Goal: Communication & Community: Answer question/provide support

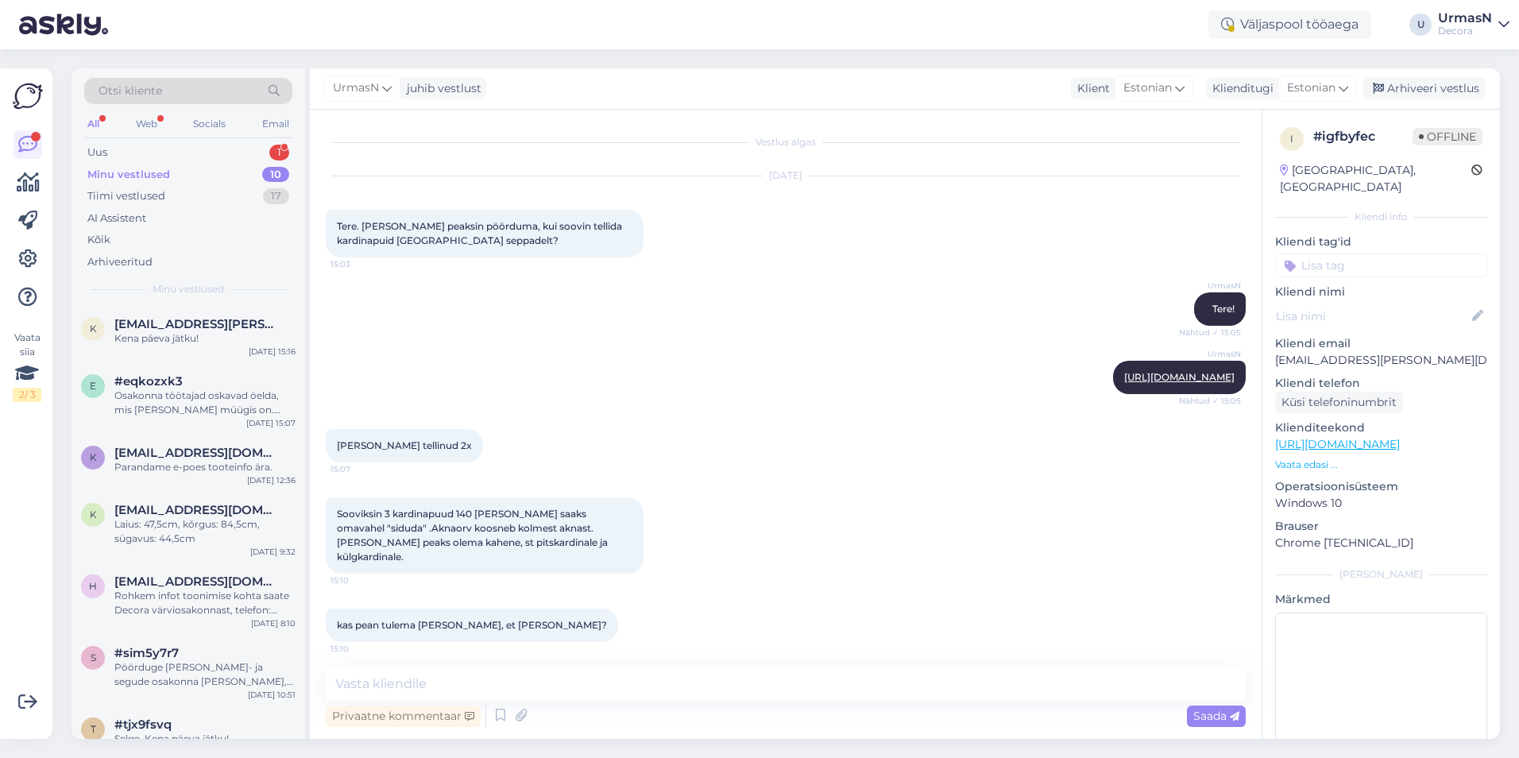
click at [123, 155] on div "Uus 1" at bounding box center [188, 152] width 208 height 22
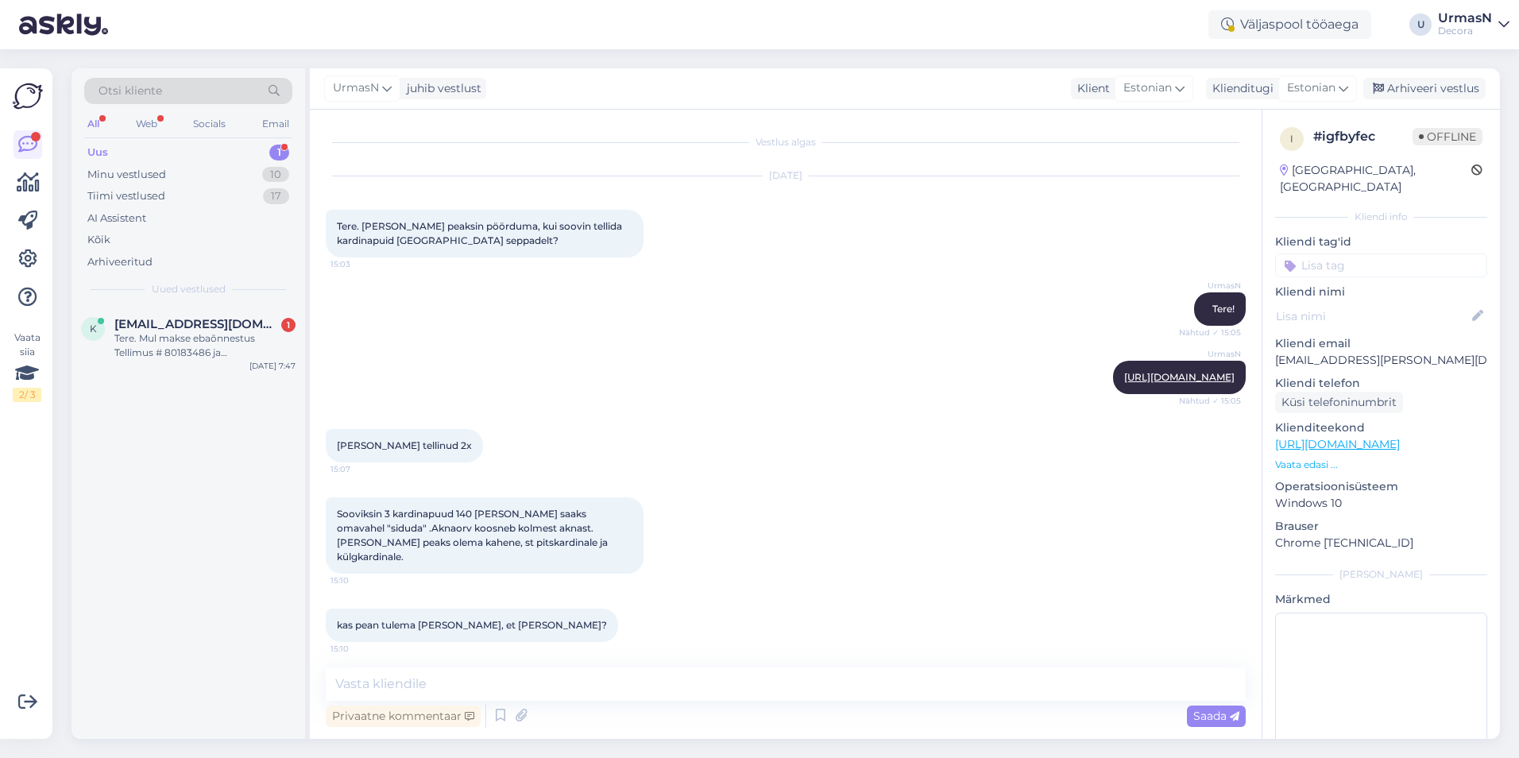
scroll to position [923, 0]
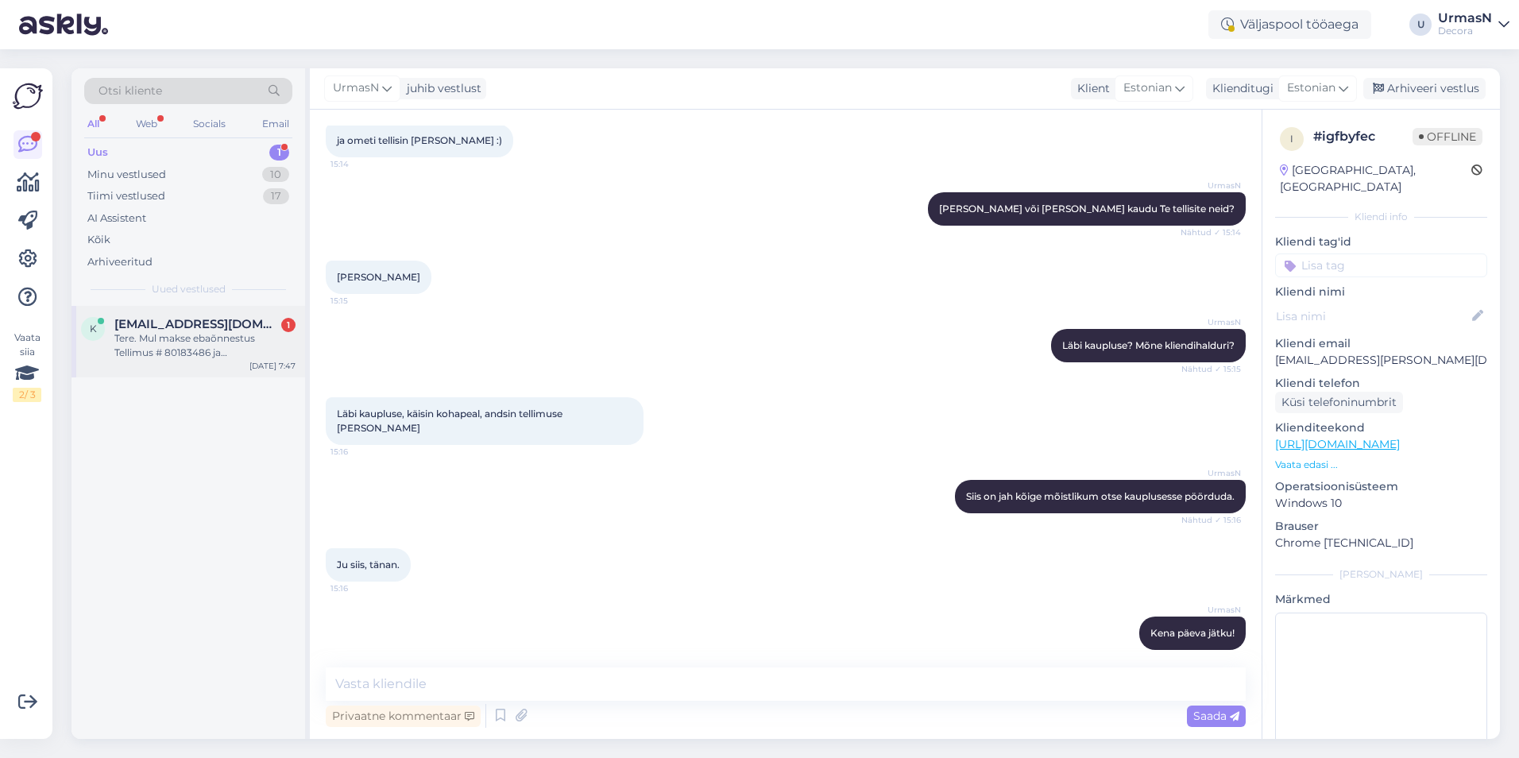
click at [182, 328] on span "[EMAIL_ADDRESS][DOMAIN_NAME]" at bounding box center [196, 324] width 165 height 14
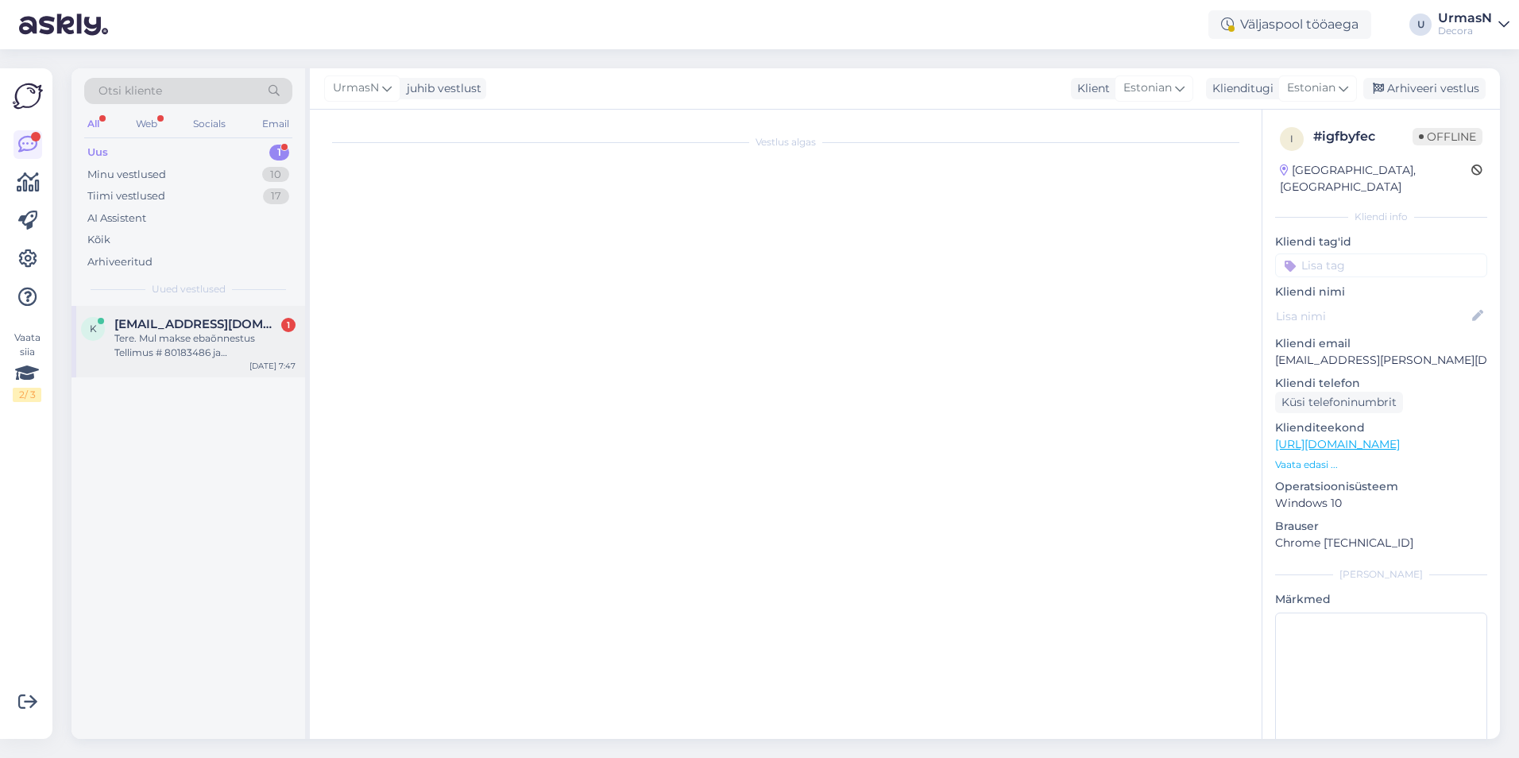
scroll to position [0, 0]
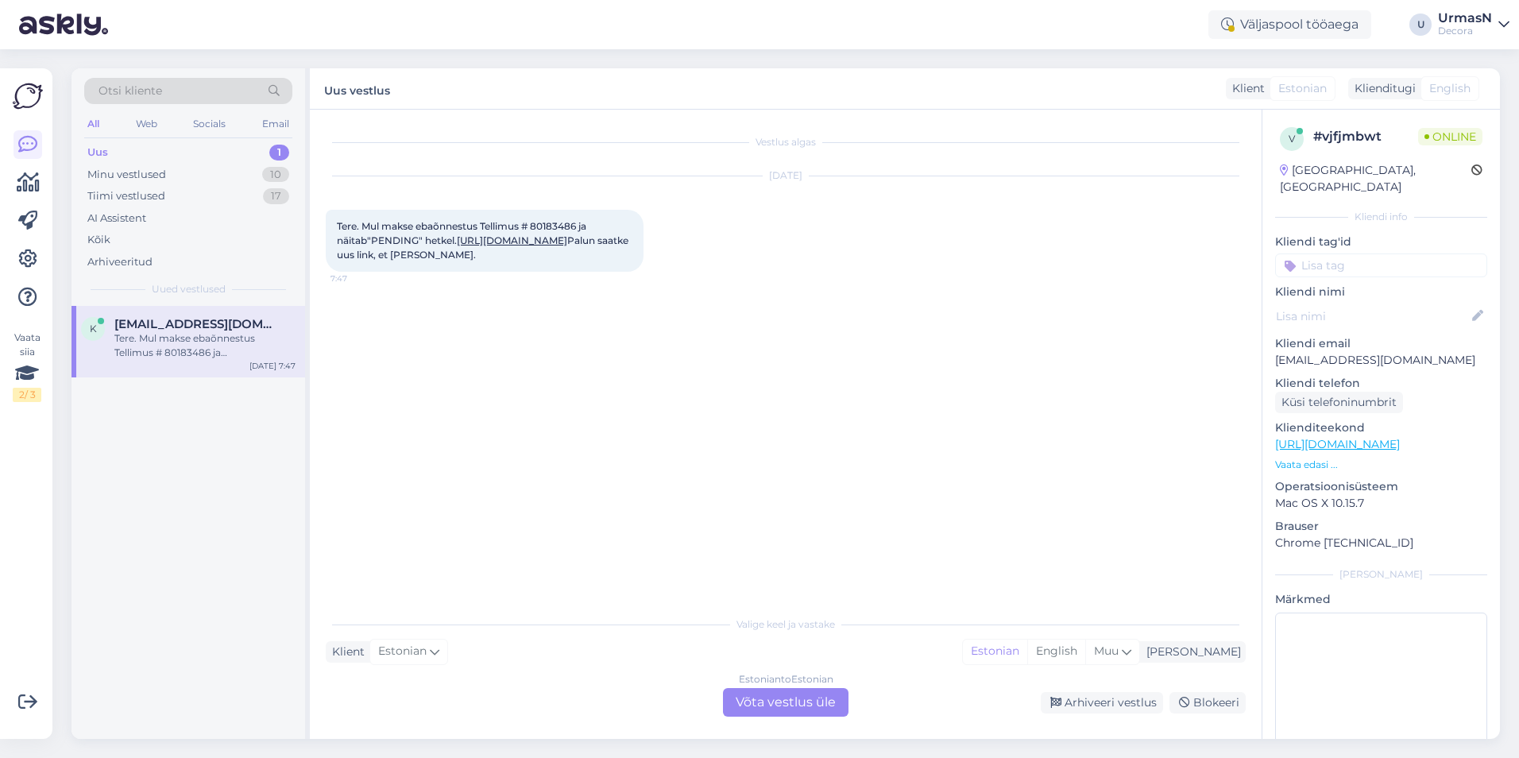
click at [762, 697] on div "Estonian to Estonian Võta vestlus üle" at bounding box center [786, 702] width 126 height 29
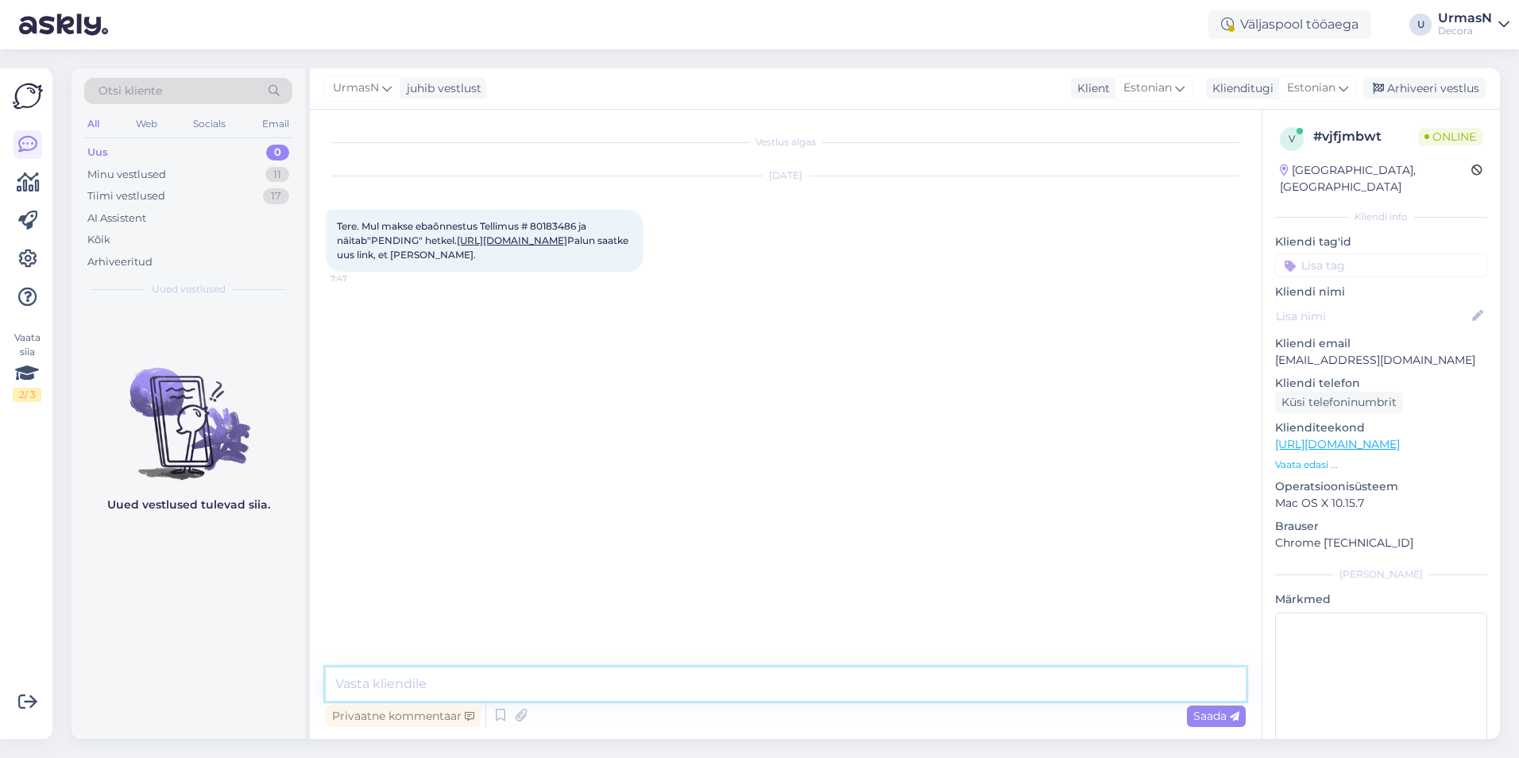
click at [516, 672] on textarea at bounding box center [786, 683] width 920 height 33
type textarea "Tere!"
type textarea "[PERSON_NAME] ebaõnnestus, siis peate kahjuks uue tellimuse tegema."
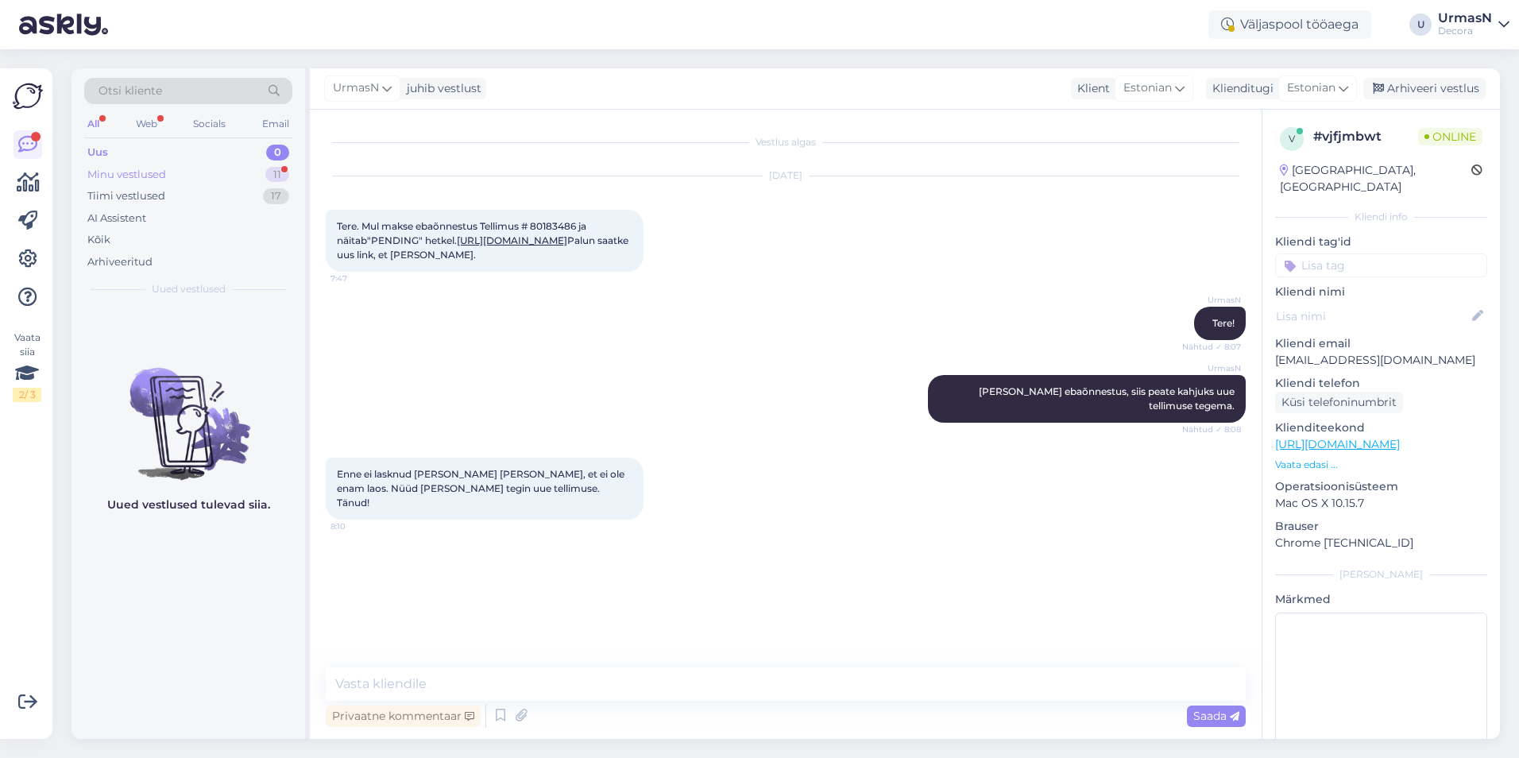
click at [122, 171] on div "Minu vestlused" at bounding box center [126, 175] width 79 height 16
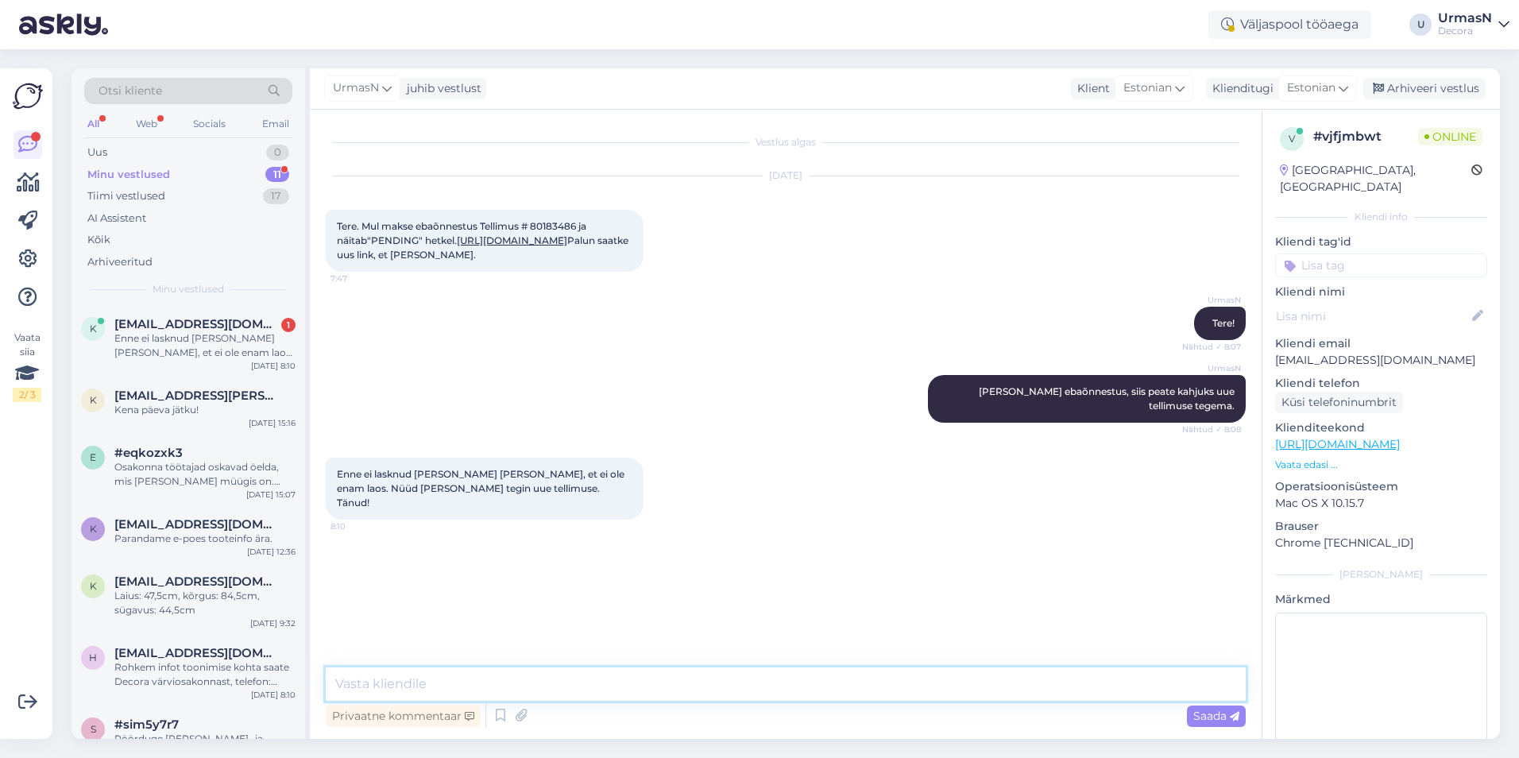
click at [388, 679] on textarea at bounding box center [786, 683] width 920 height 33
click at [222, 333] on div "Enne ei lasknud [PERSON_NAME] [PERSON_NAME], et ei ole enam laos. Nüüd [PERSON_…" at bounding box center [204, 345] width 181 height 29
